Goal: Task Accomplishment & Management: Complete application form

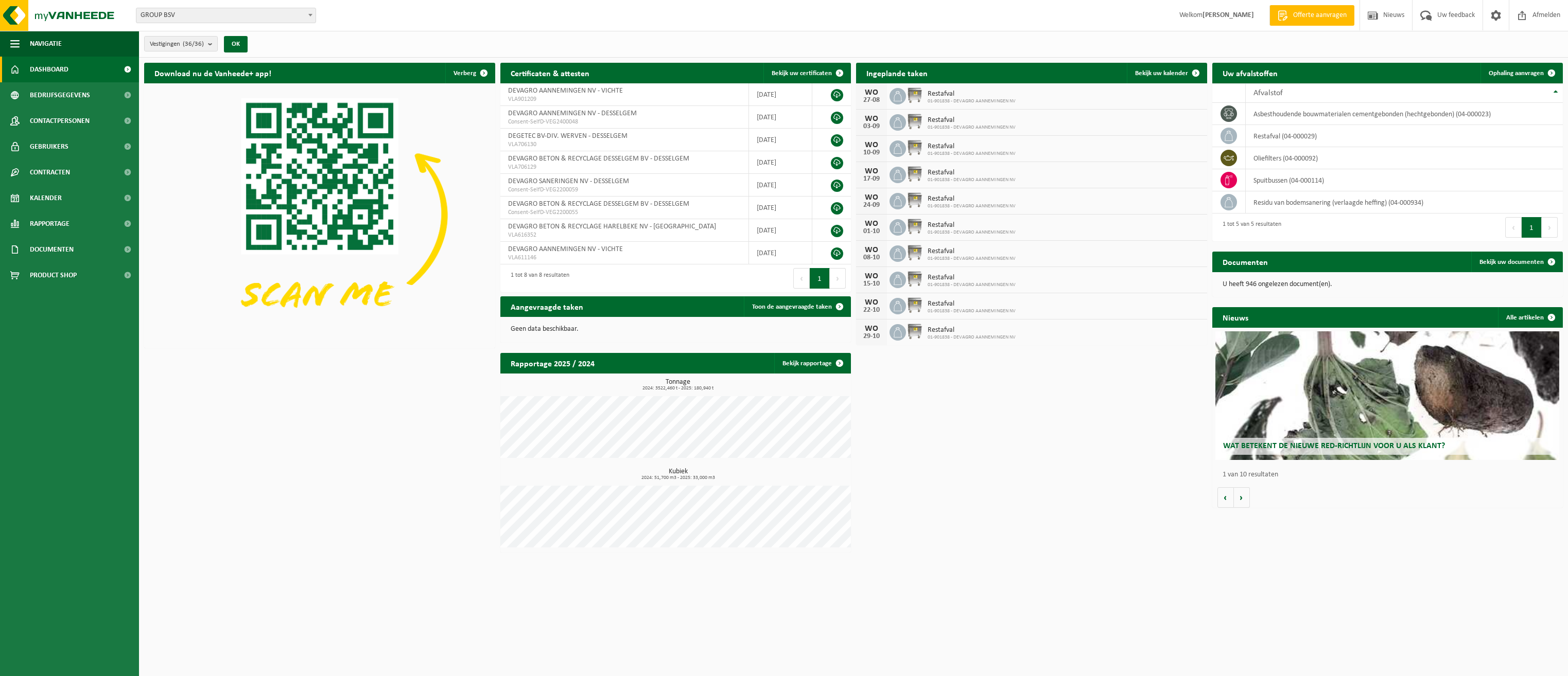
click at [1310, 17] on span "Offerte aanvragen" at bounding box center [1320, 15] width 59 height 10
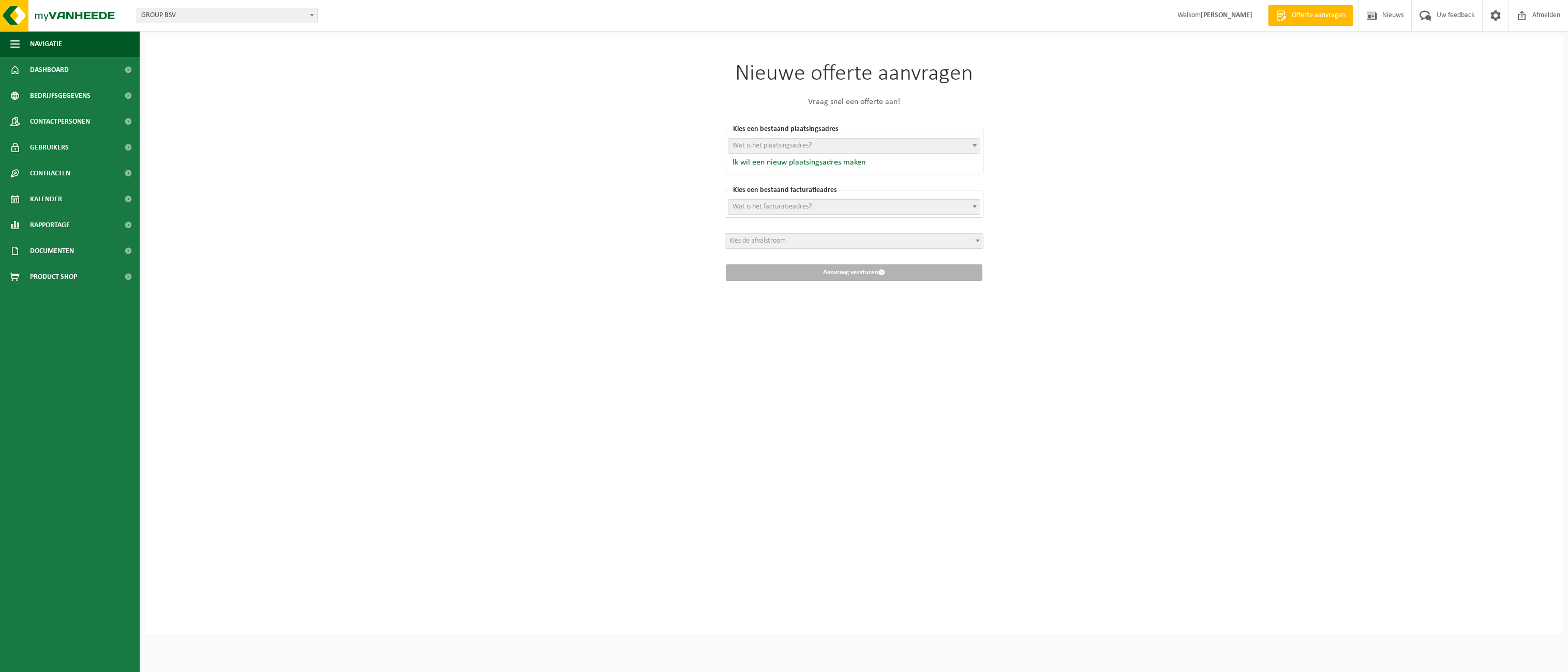
click at [822, 145] on span "Wat is het plaatsingsadres?" at bounding box center [854, 146] width 252 height 15
click at [813, 163] on button "Ik wil een nieuw plaatsingsadres maken" at bounding box center [796, 162] width 137 height 10
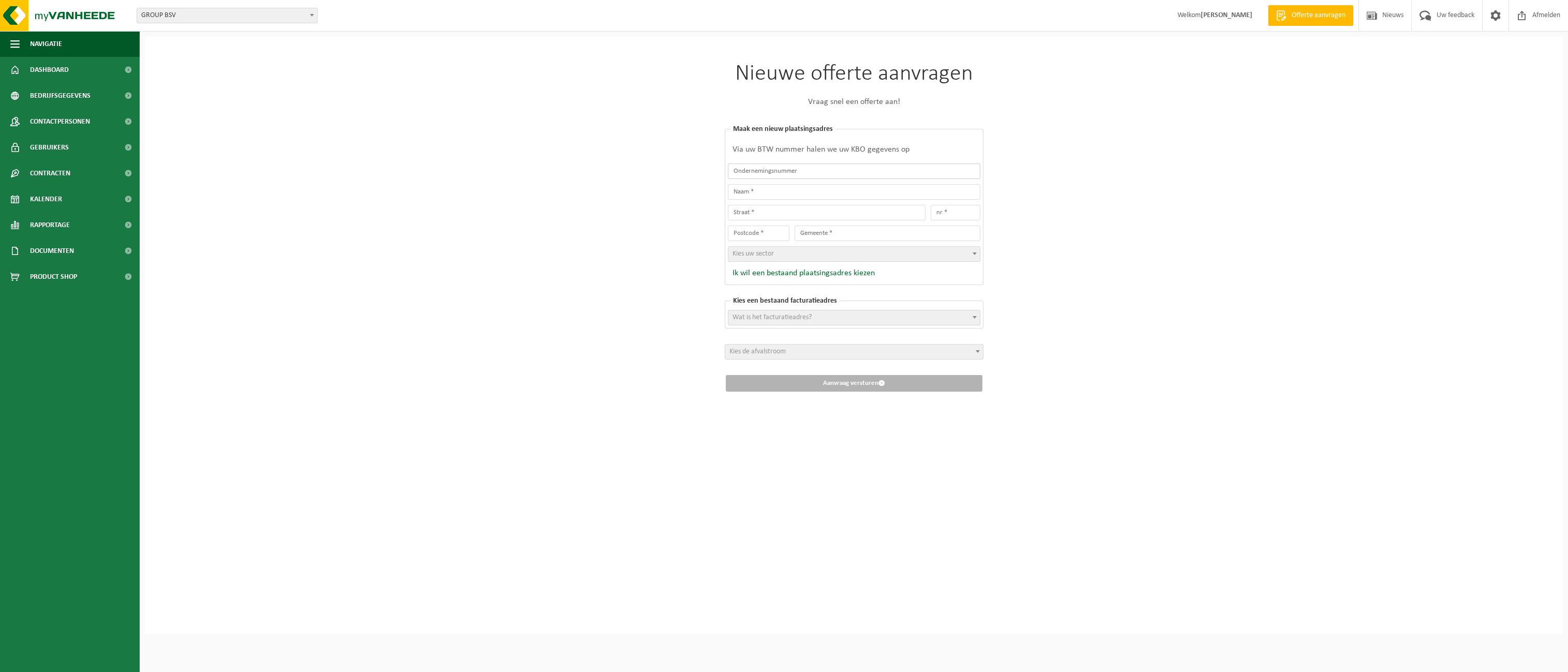
click at [804, 172] on input "text" at bounding box center [854, 171] width 253 height 16
type input "0"
click at [804, 272] on button "Ik wil een bestaand plaatsingsadres kiezen" at bounding box center [800, 273] width 147 height 10
select select
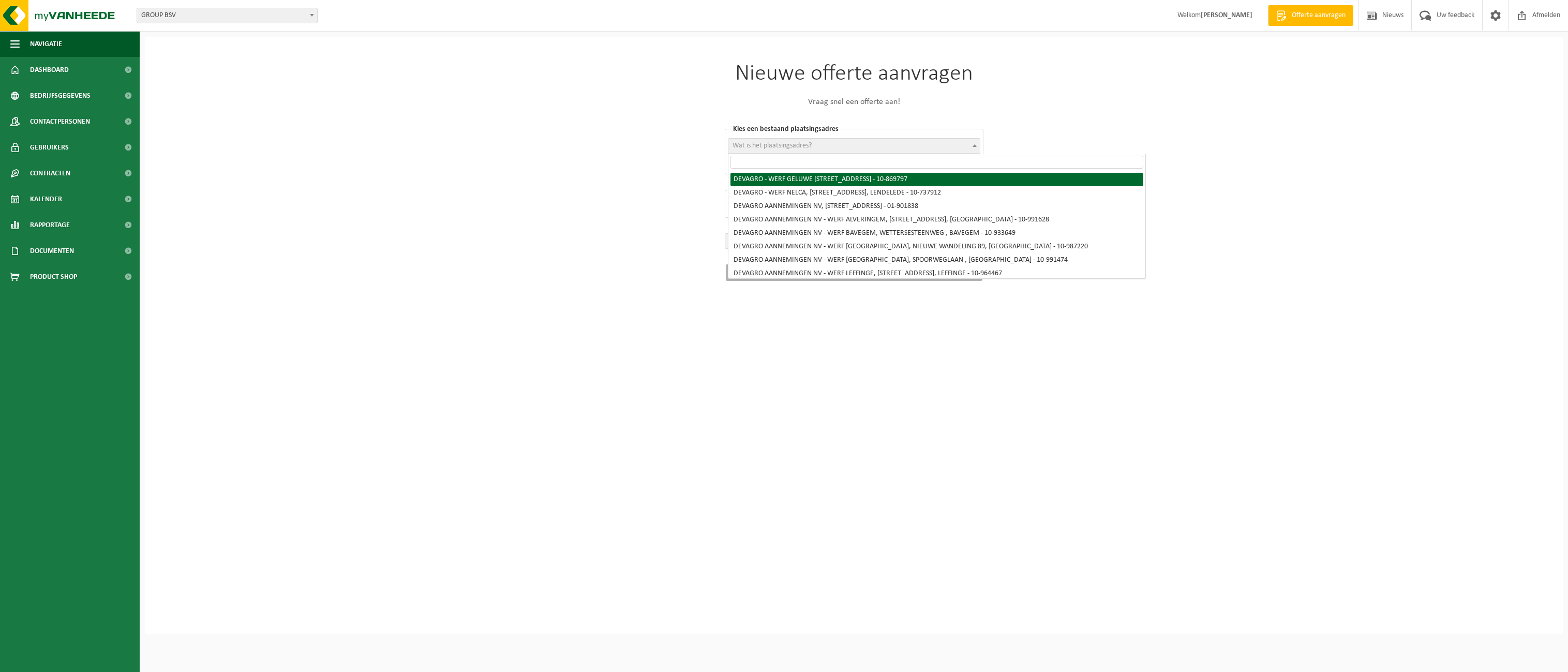
click at [810, 149] on span "Wat is het plaatsingsadres?" at bounding box center [772, 146] width 79 height 7
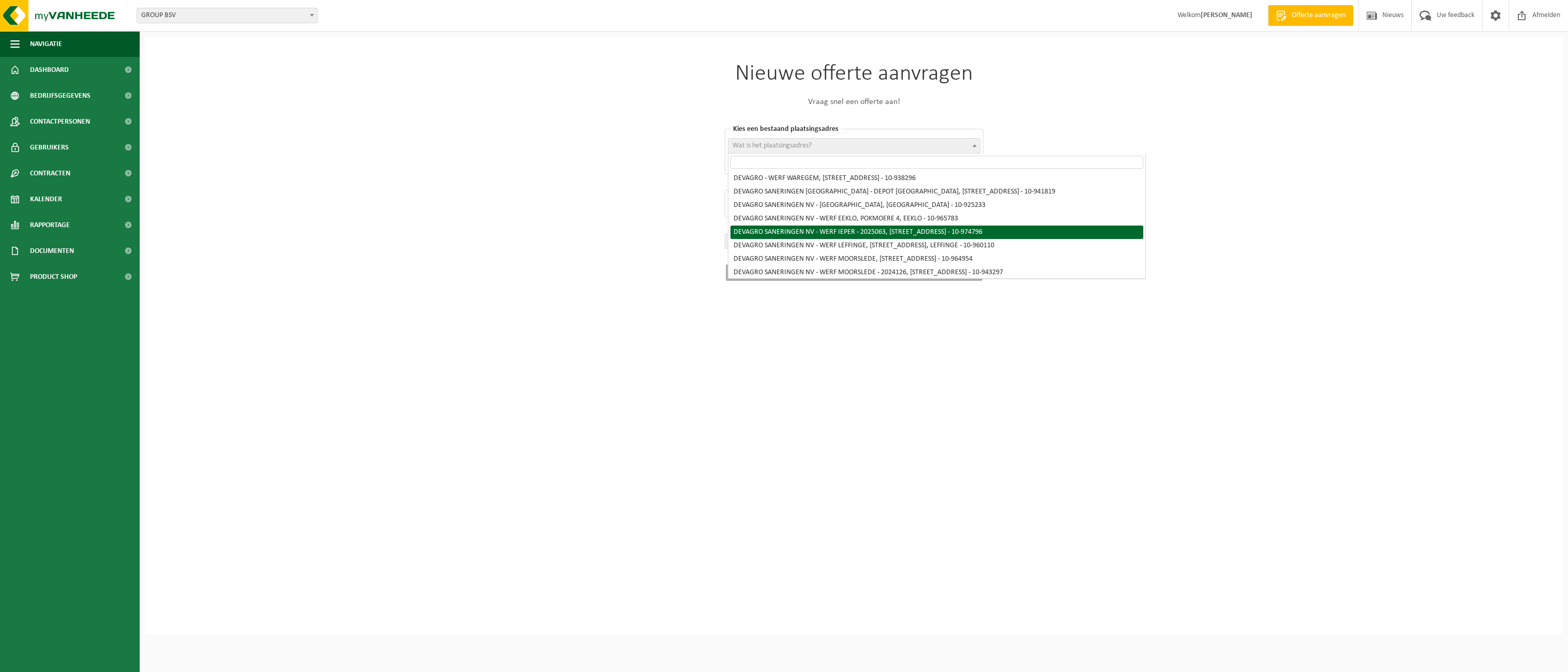
scroll to position [367, 0]
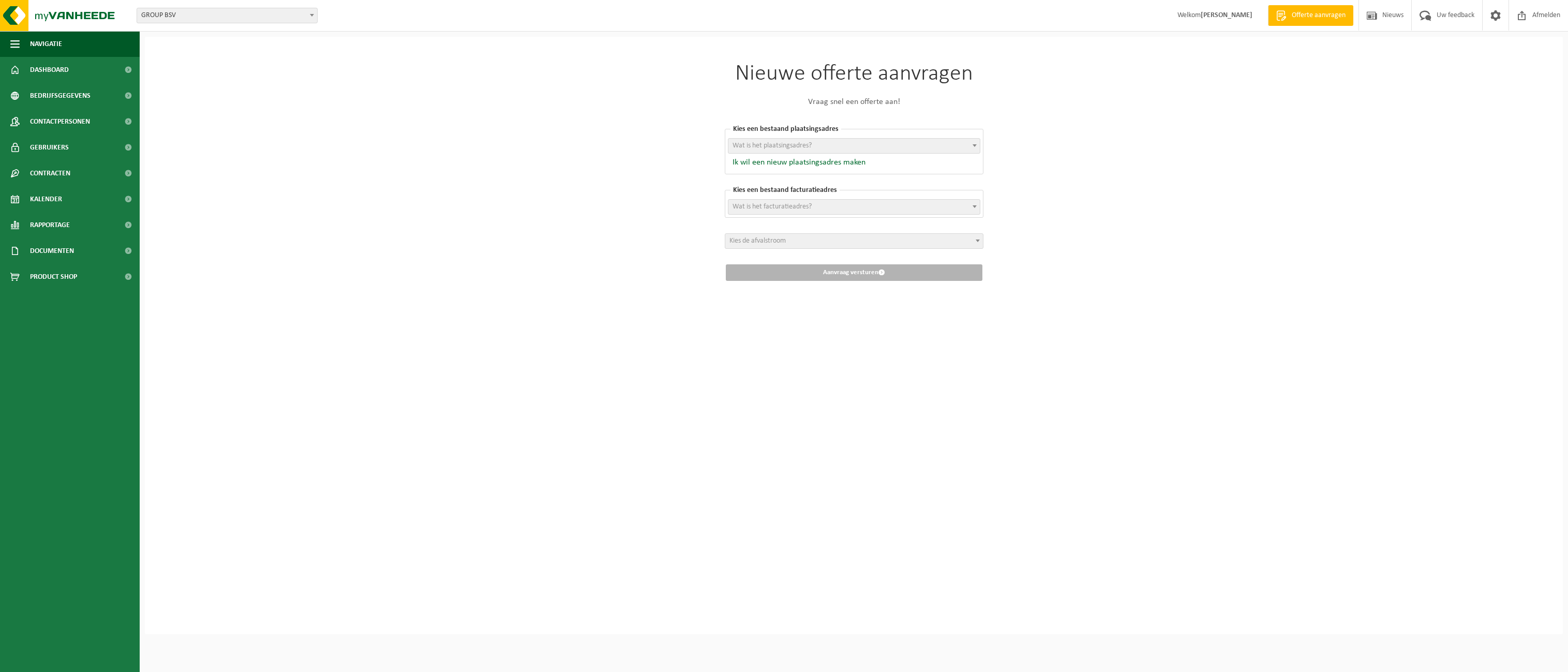
click at [1208, 273] on div "Nieuwe offerte aanvragen Vraag snel een offerte aan! [GEOGRAPHIC_DATA] een best…" at bounding box center [854, 336] width 1418 height 597
click at [796, 160] on button "Ik wil een nieuw plaatsingsadres maken" at bounding box center [796, 162] width 137 height 10
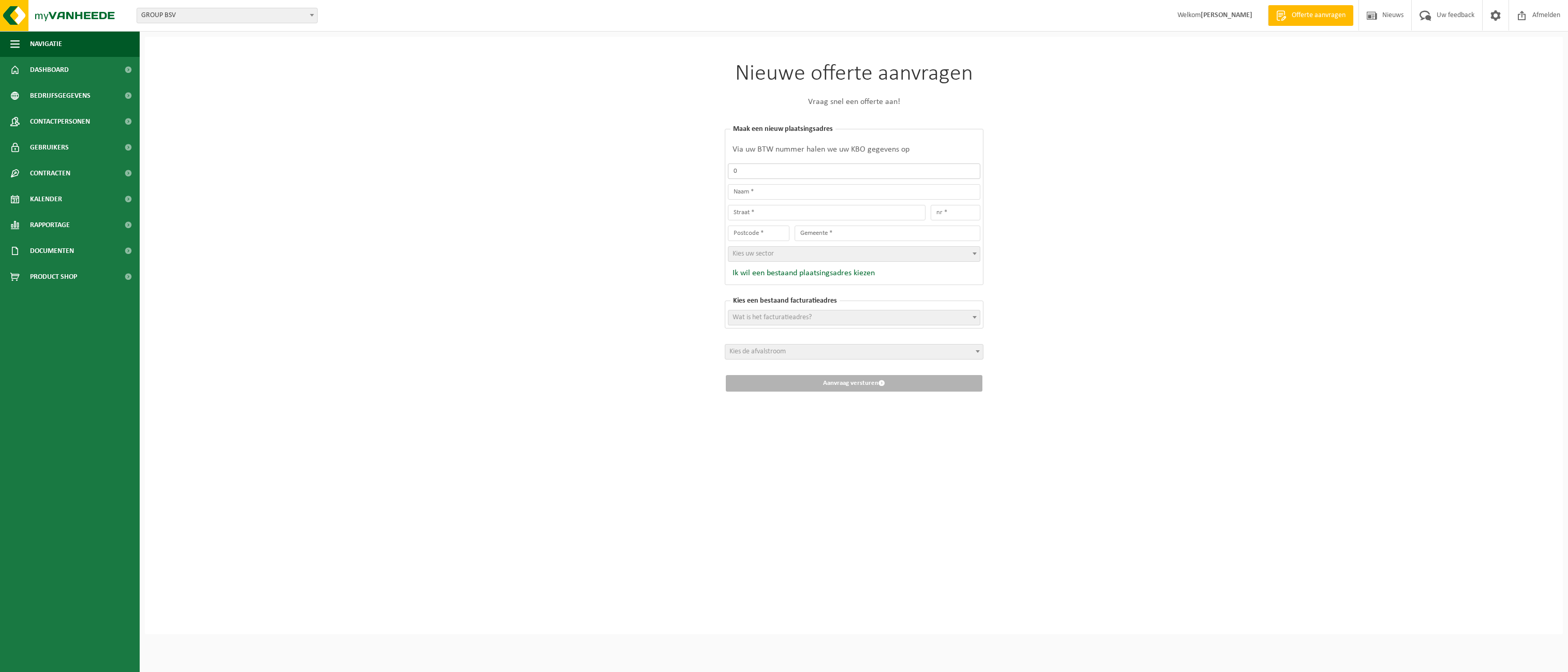
click at [755, 174] on input "0" at bounding box center [854, 171] width 253 height 16
click at [981, 349] on span at bounding box center [977, 351] width 10 height 14
click at [1149, 469] on div "Nieuwe offerte aanvragen Vraag snel een offerte aan! [GEOGRAPHIC_DATA] een best…" at bounding box center [854, 336] width 1418 height 597
drag, startPoint x: 743, startPoint y: 171, endPoint x: 710, endPoint y: 171, distance: 33.0
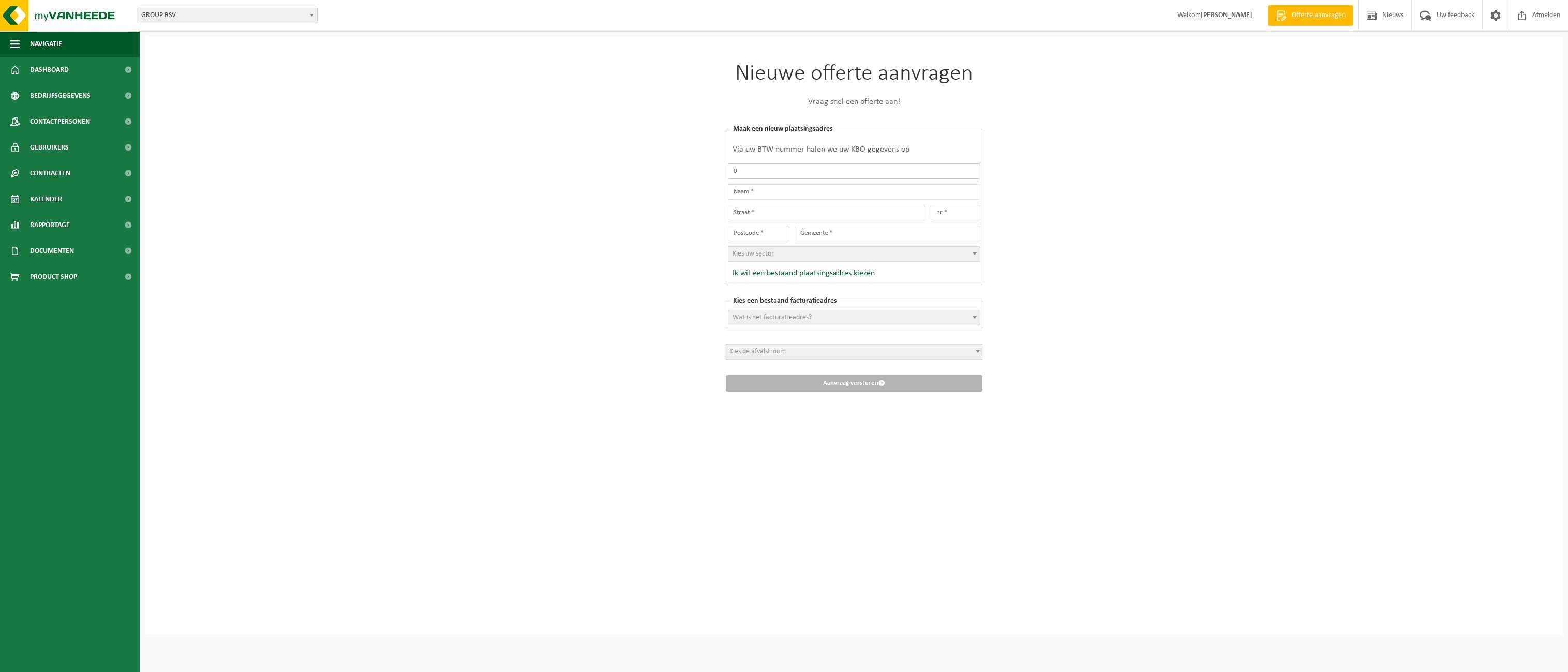
click at [710, 171] on div "Nieuwe offerte aanvragen Vraag snel een offerte aan! [GEOGRAPHIC_DATA] een best…" at bounding box center [854, 227] width 311 height 381
type input "0472402074"
type input "DEVAGRO SANERINGEN [GEOGRAPHIC_DATA]"
type input "PITANTIESTRAAT"
type input "100"
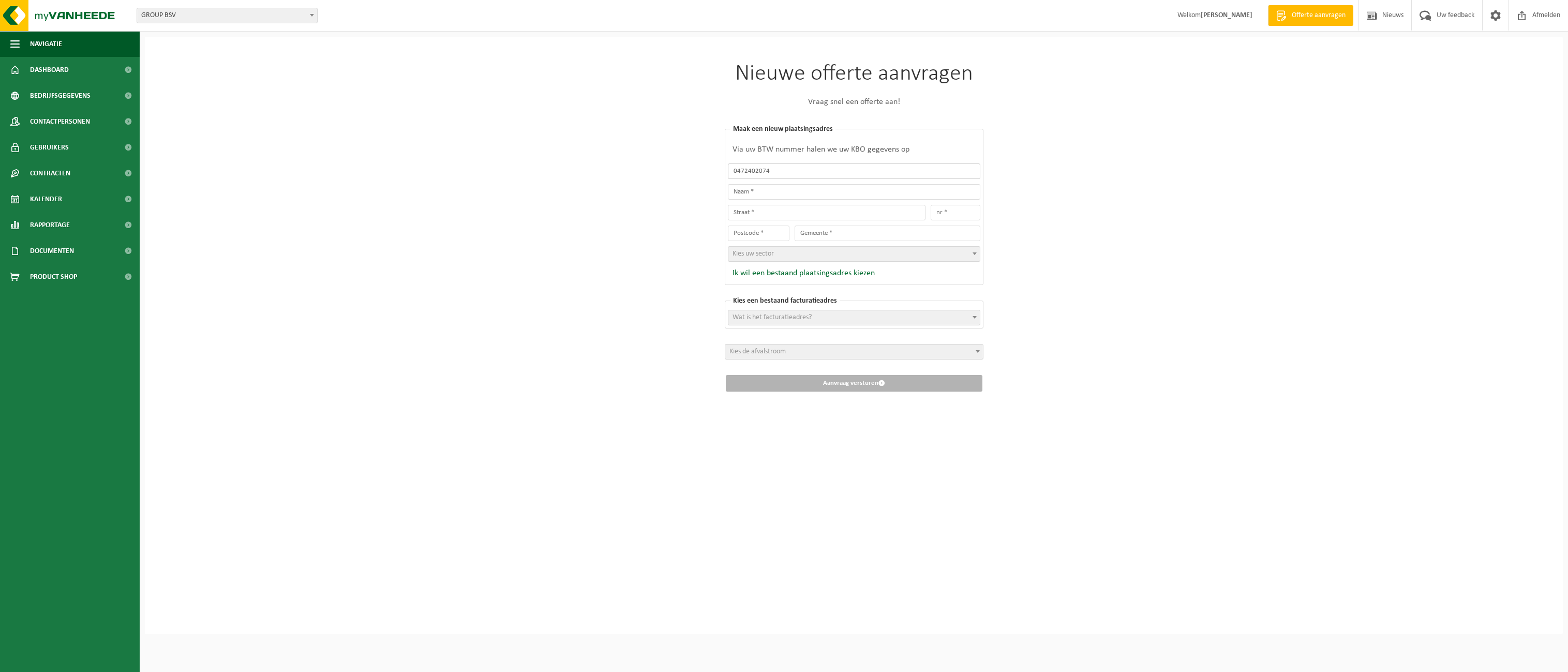
type input "8792"
type input "WAREGEM"
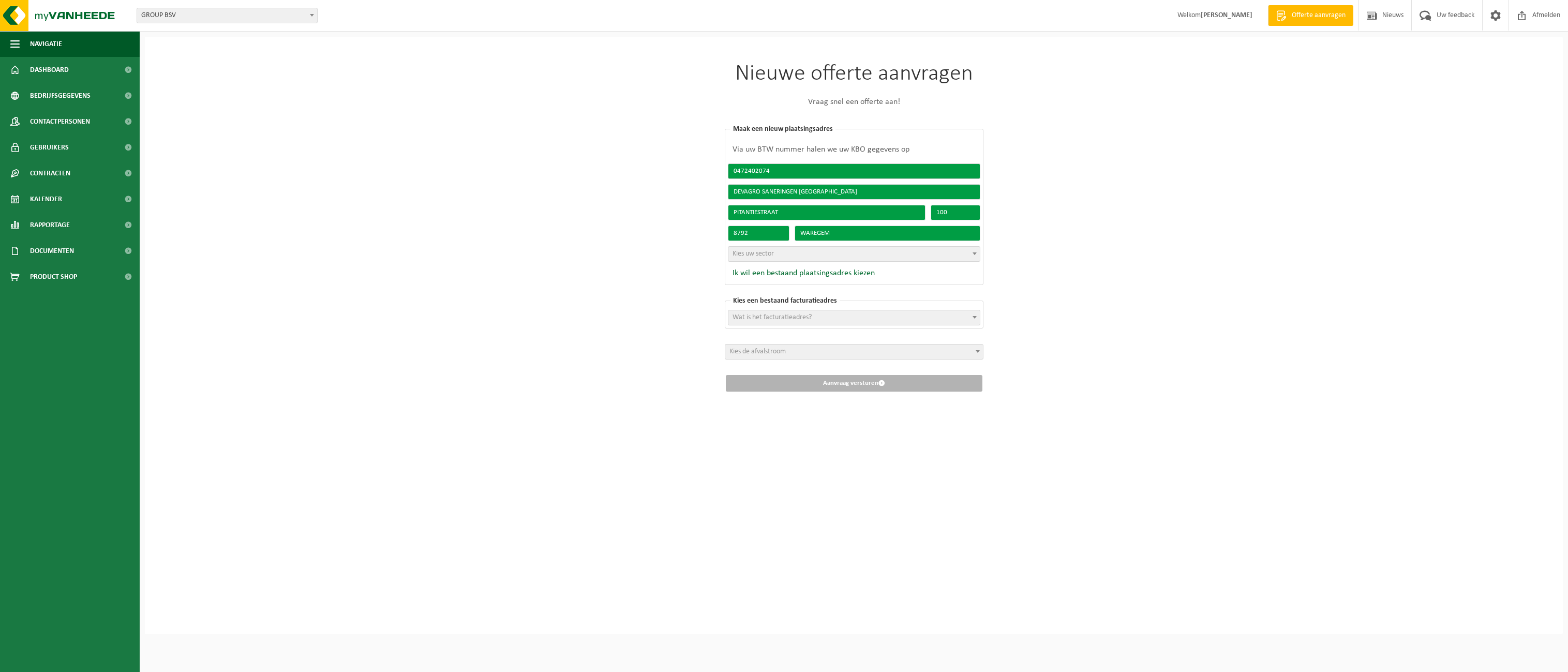
type input "0472402074"
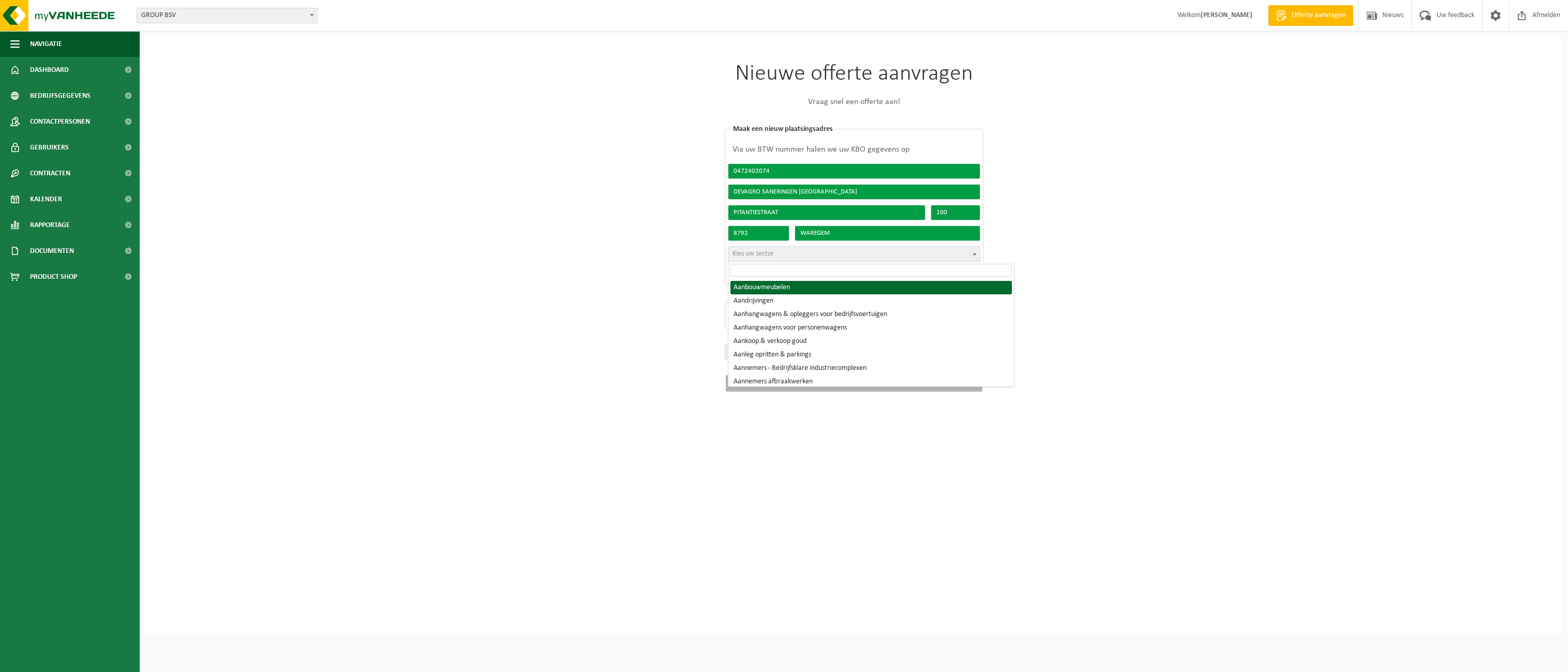
click at [767, 254] on span "Kies uw sector" at bounding box center [753, 253] width 41 height 7
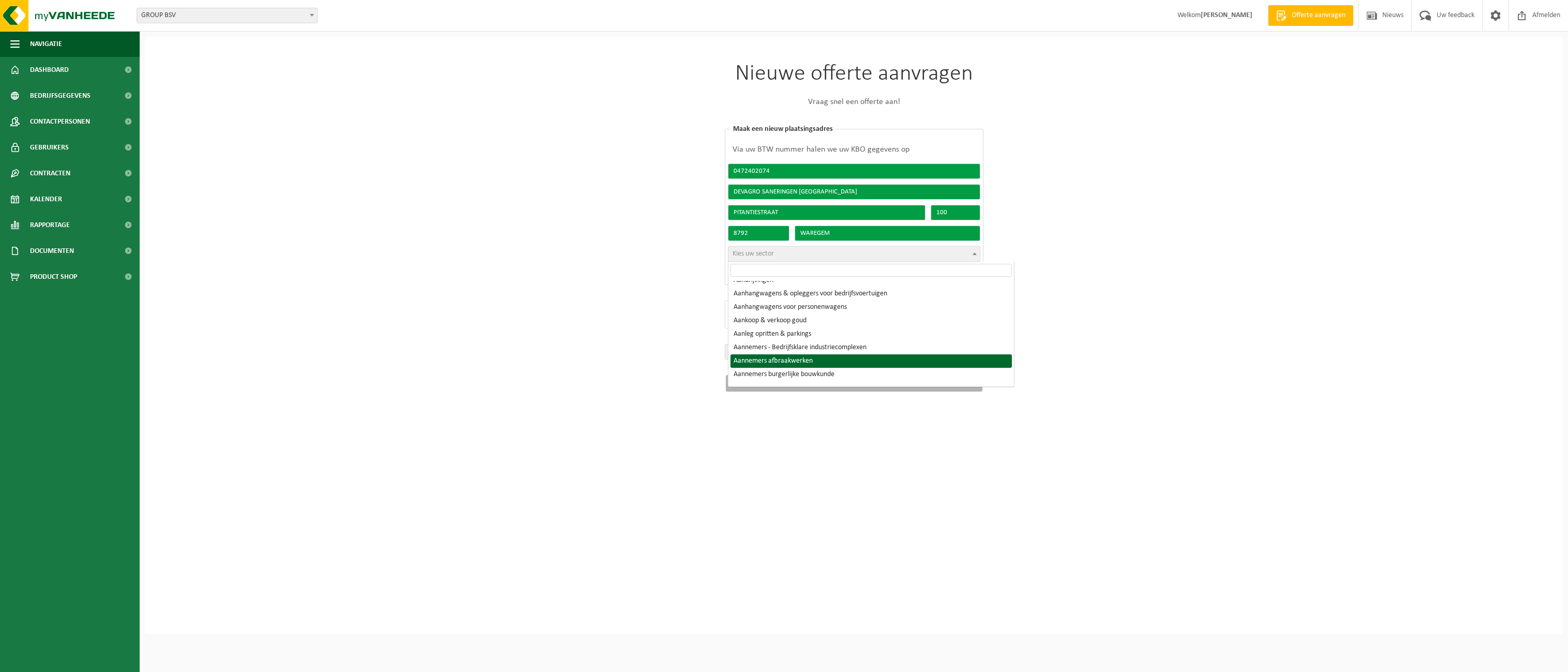
scroll to position [0, 0]
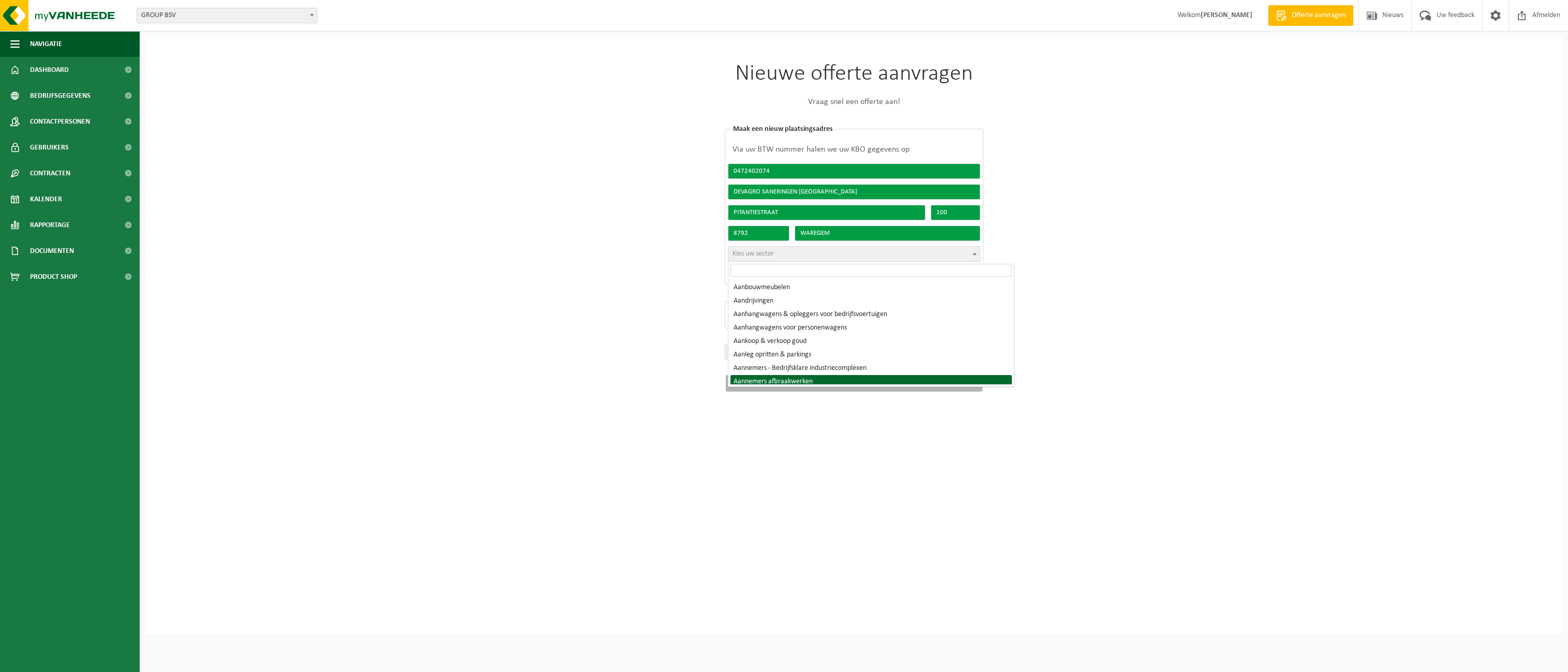
select select "1485"
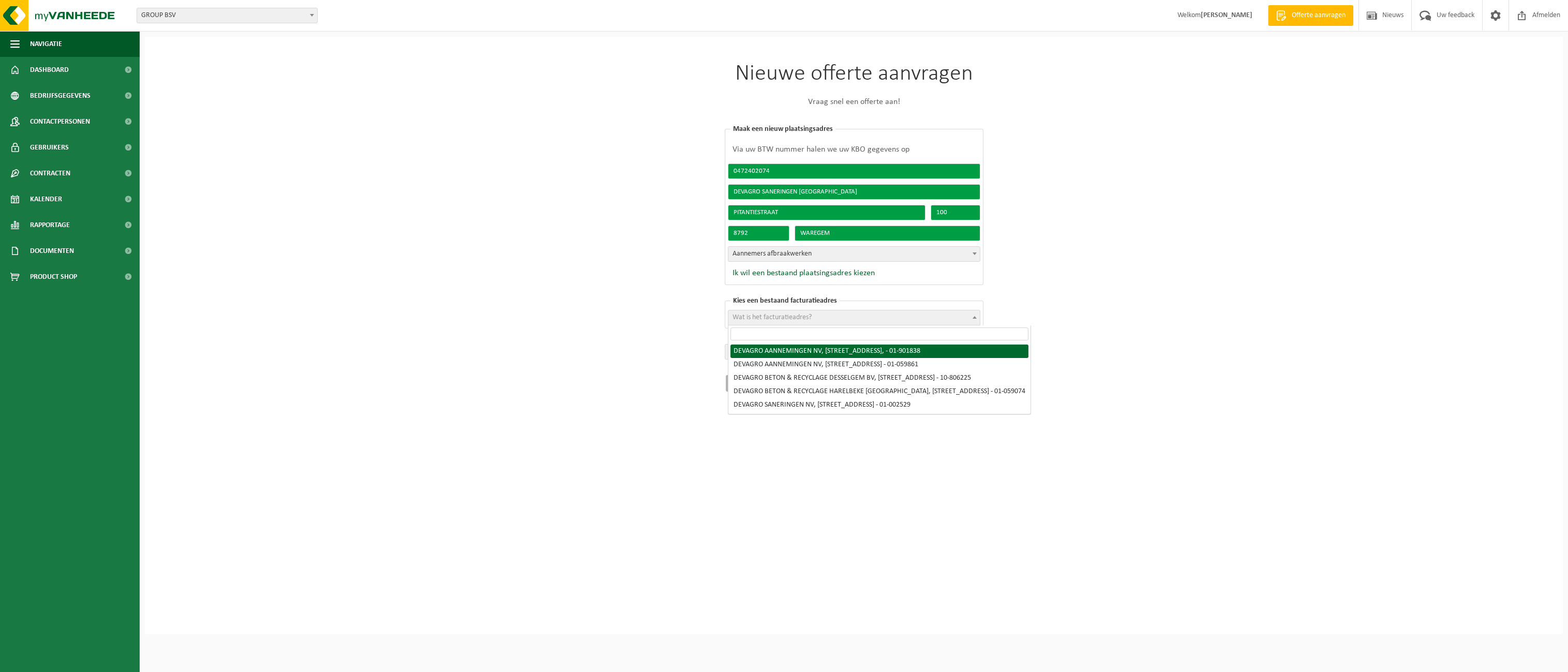
click at [789, 320] on span "Wat is het facturatieadres?" at bounding box center [772, 317] width 79 height 7
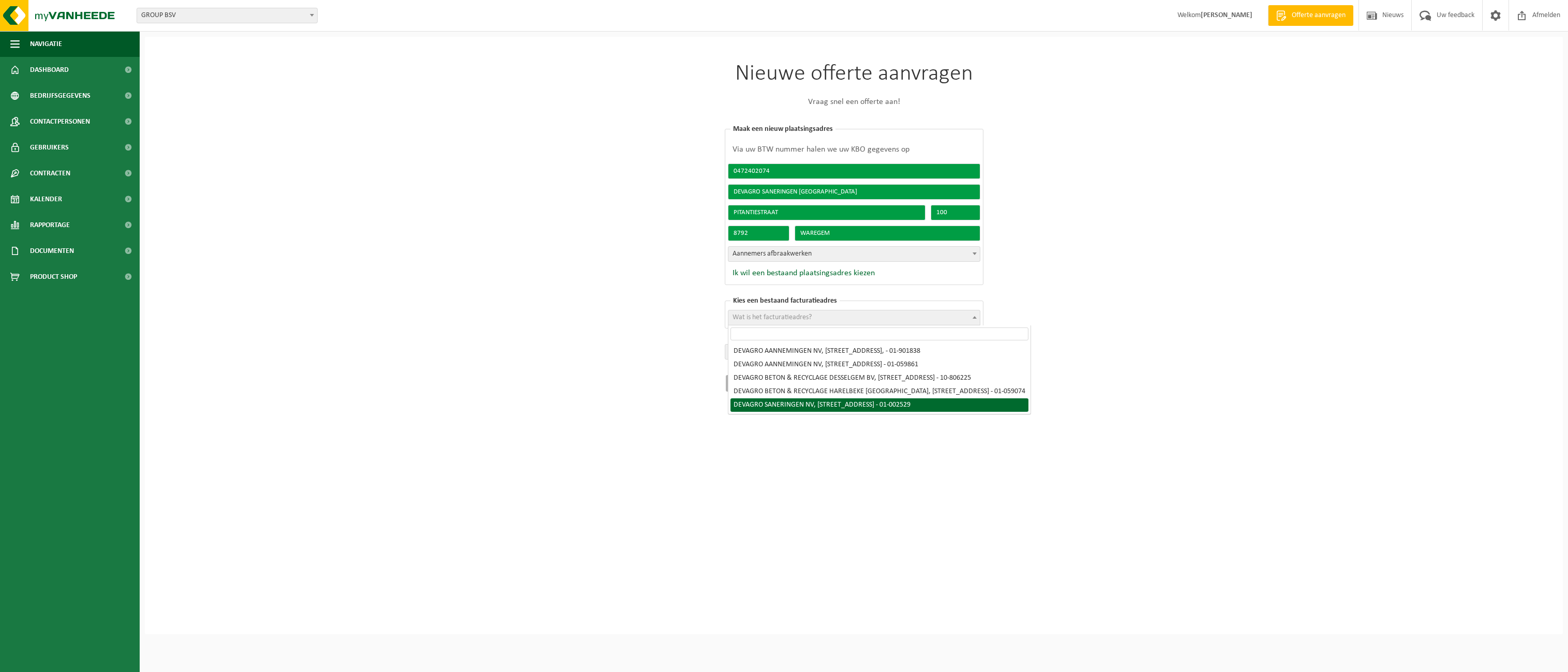
select select "158"
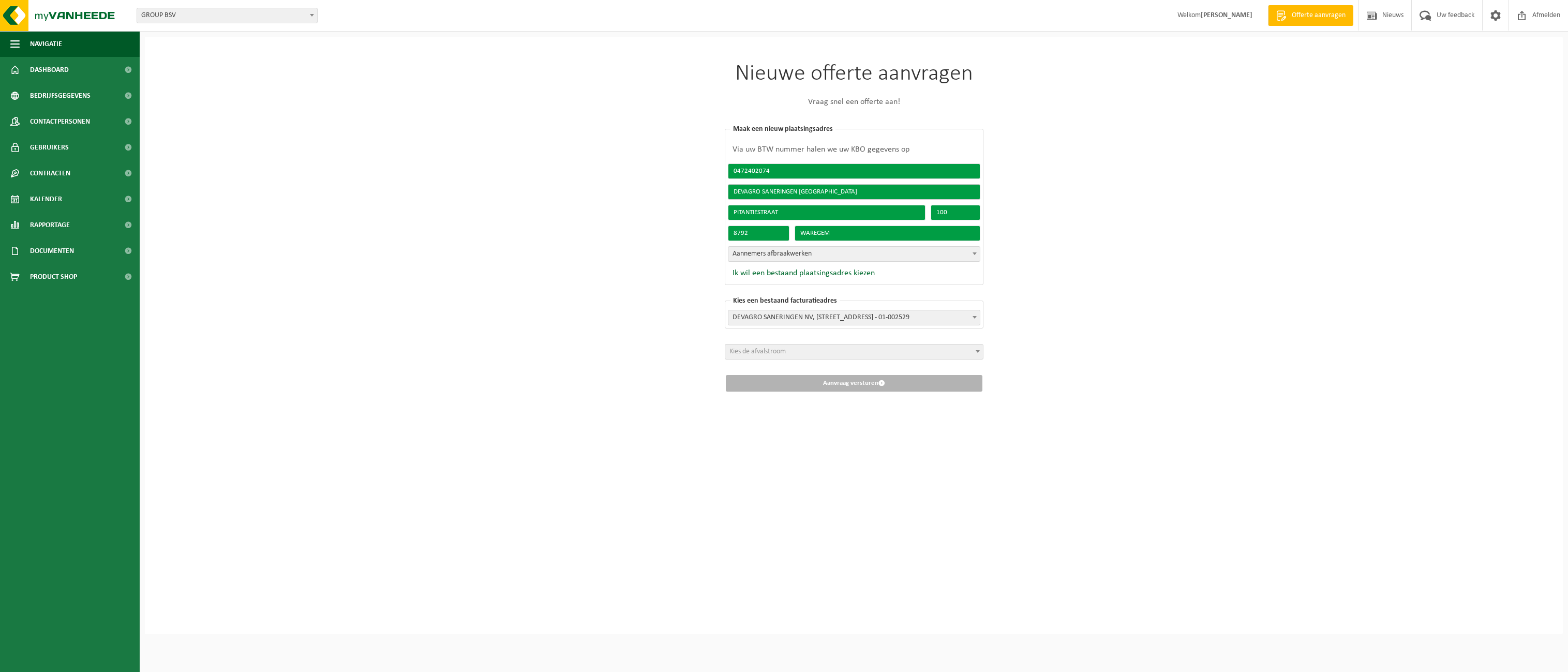
click at [824, 195] on input "DEVAGRO SANERINGEN [GEOGRAPHIC_DATA]" at bounding box center [854, 192] width 253 height 16
type input "DEVAGRO SANERINGEN NV - [GEOGRAPHIC_DATA]"
click at [889, 352] on span "Kies de afvalstroom" at bounding box center [854, 352] width 257 height 15
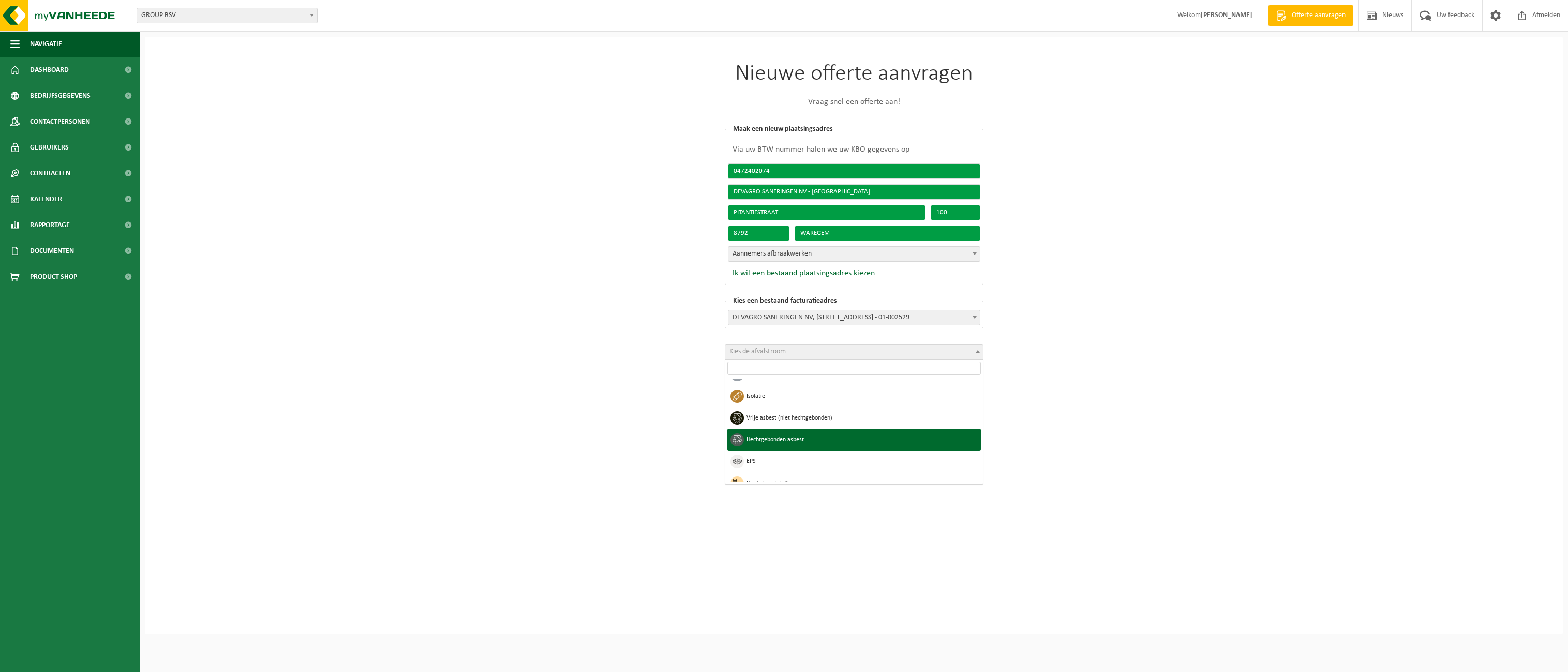
select select "22"
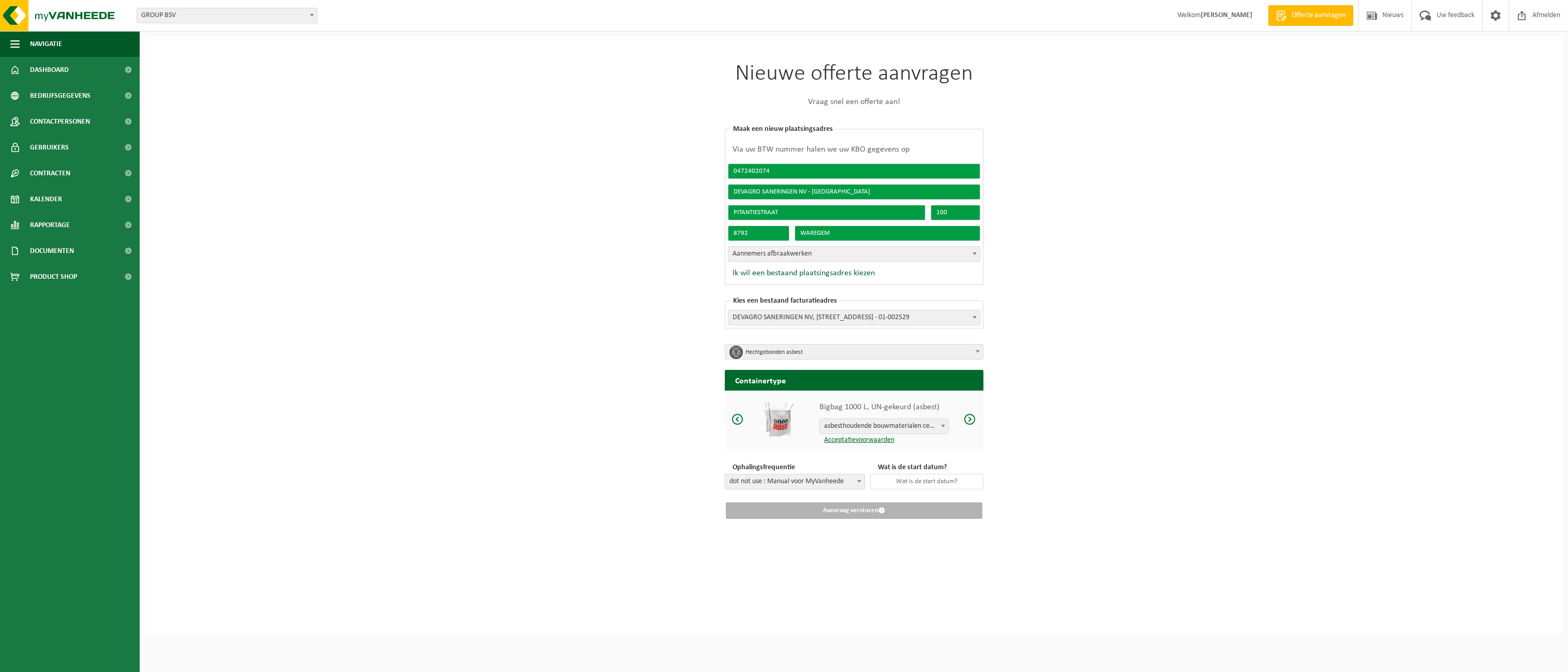
click at [874, 193] on input "DEVAGRO SANERINGEN NV - [GEOGRAPHIC_DATA]" at bounding box center [854, 192] width 253 height 16
type input "DEVAGRO SANERINGEN [GEOGRAPHIC_DATA] - [GEOGRAPHIC_DATA] - [STREET_ADDRESS]"
click at [898, 485] on input "text" at bounding box center [926, 481] width 113 height 16
click at [875, 462] on div "25" at bounding box center [873, 459] width 18 height 17
type input "[DATE]"
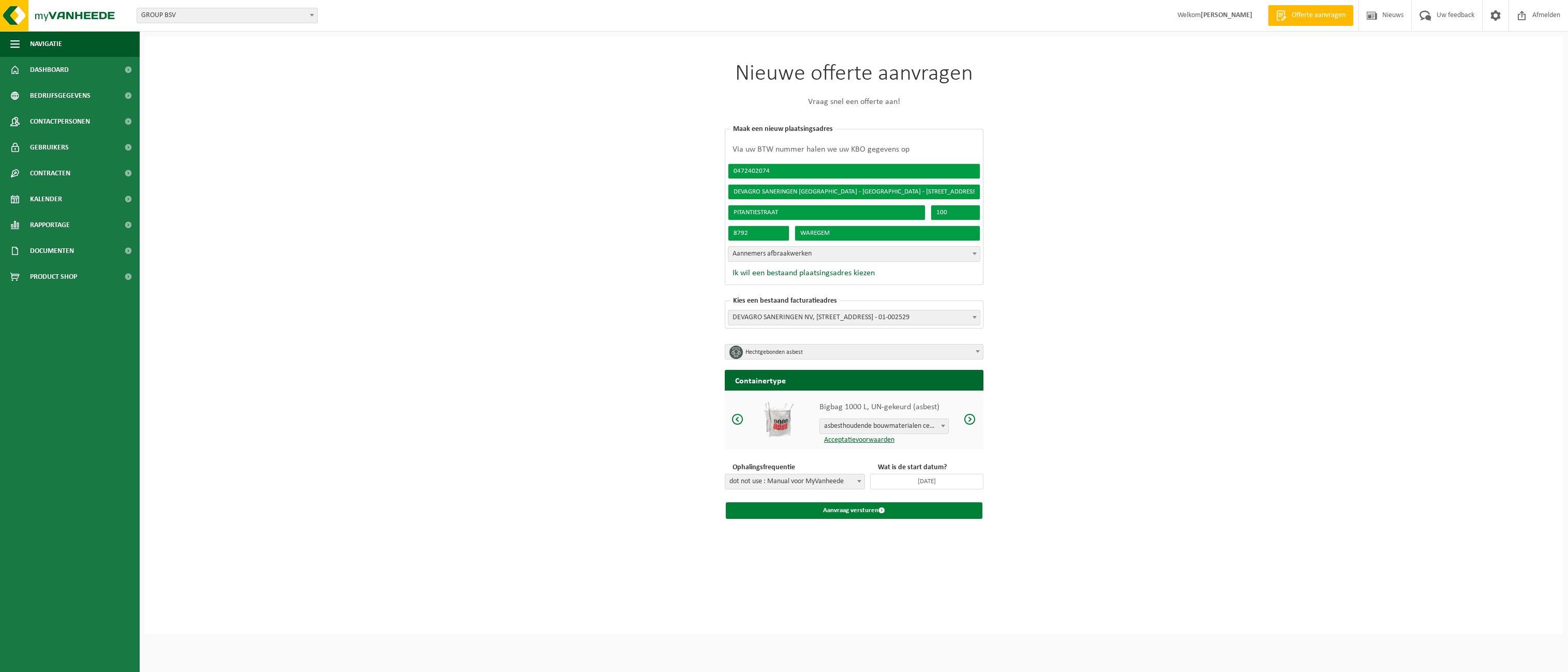
click at [848, 510] on button "Aanvraag versturen" at bounding box center [854, 511] width 256 height 17
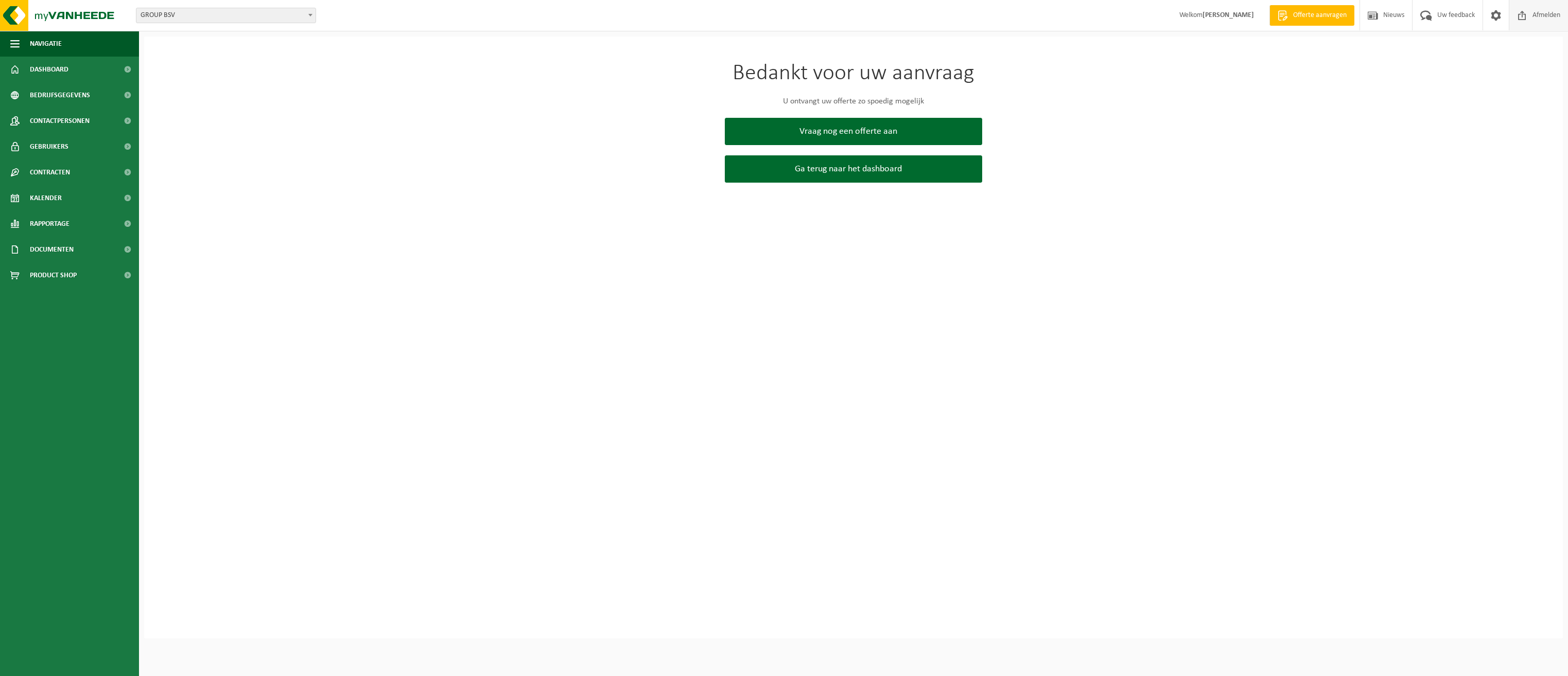
click at [1546, 16] on span "Afmelden" at bounding box center [1547, 15] width 33 height 30
